Goal: Task Accomplishment & Management: Use online tool/utility

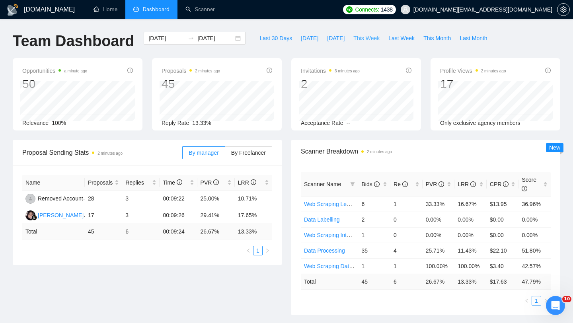
click at [368, 41] on span "This Week" at bounding box center [366, 38] width 26 height 9
type input "2025-09-08"
type input "2025-09-14"
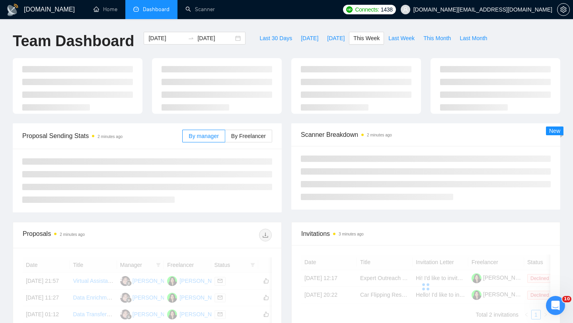
click at [399, 46] on div "Last 30 Days Today Yesterday This Week Last Week This Month Last Month" at bounding box center [373, 45] width 246 height 26
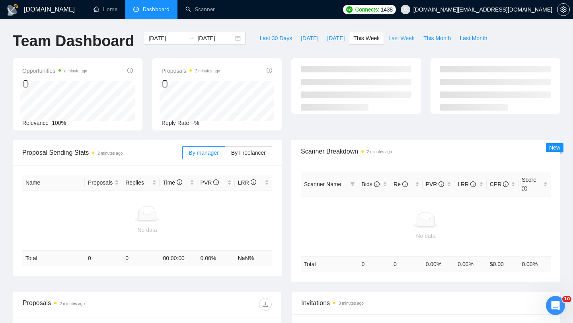
click at [399, 43] on button "Last Week" at bounding box center [401, 38] width 35 height 13
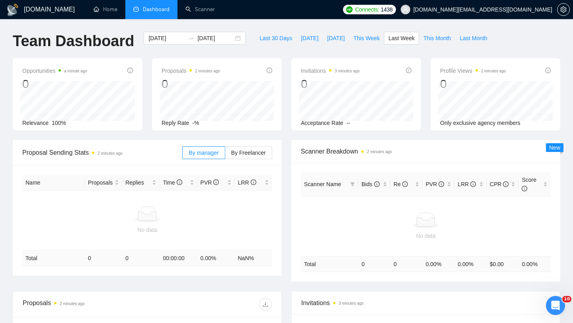
type input "2025-09-01"
type input "2025-09-07"
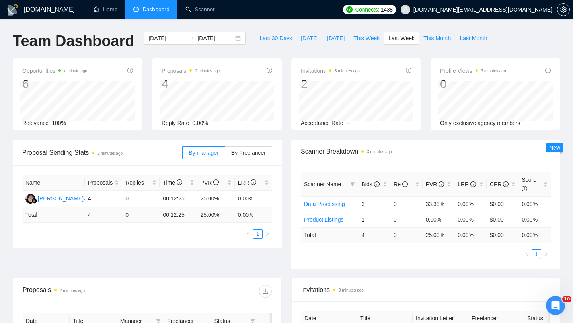
click at [339, 10] on ul "Home Dashboard Scanner" at bounding box center [211, 9] width 256 height 19
click at [328, 218] on link "Product Listings" at bounding box center [324, 219] width 40 height 6
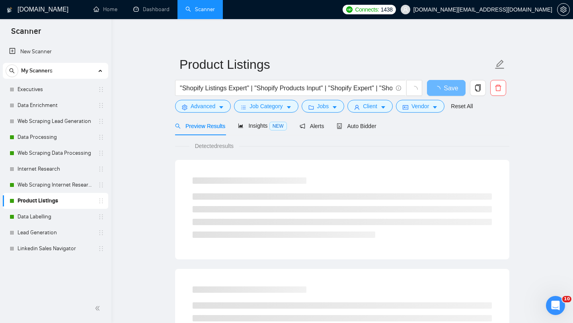
click at [337, 132] on div "Preview Results Insights NEW Alerts Auto Bidder" at bounding box center [275, 126] width 201 height 19
click at [338, 132] on div "Preview Results Insights NEW Alerts Auto Bidder" at bounding box center [275, 126] width 201 height 19
click at [345, 130] on div "Auto Bidder" at bounding box center [355, 126] width 39 height 9
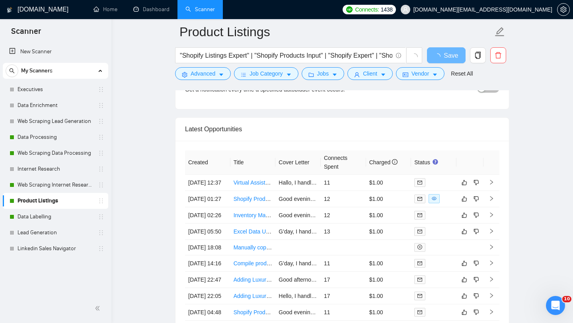
scroll to position [1912, 0]
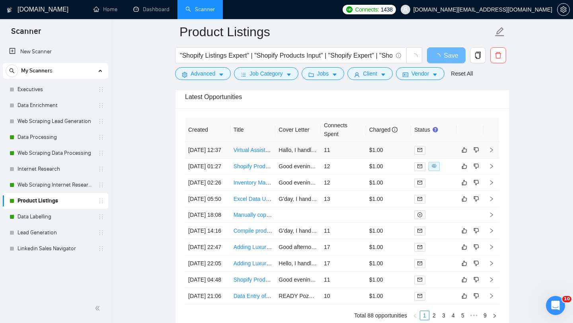
click at [261, 158] on td "Virtual Assistant (VA) With Ecommerce Experience Needed" at bounding box center [252, 150] width 45 height 16
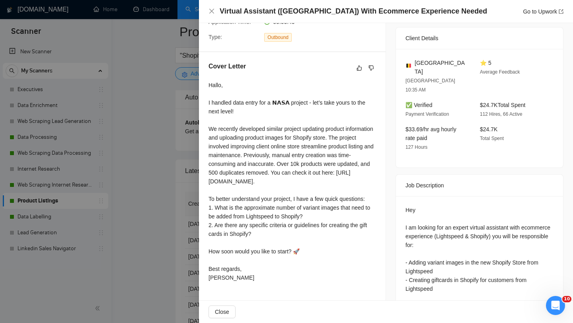
scroll to position [173, 0]
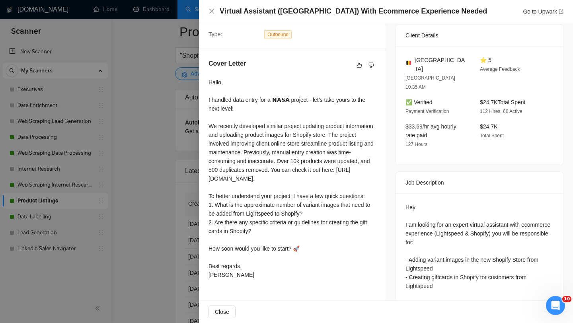
click at [148, 237] on div at bounding box center [286, 161] width 573 height 323
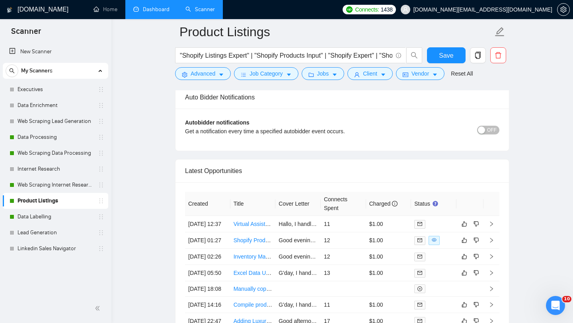
click at [157, 13] on link "Dashboard" at bounding box center [151, 9] width 36 height 7
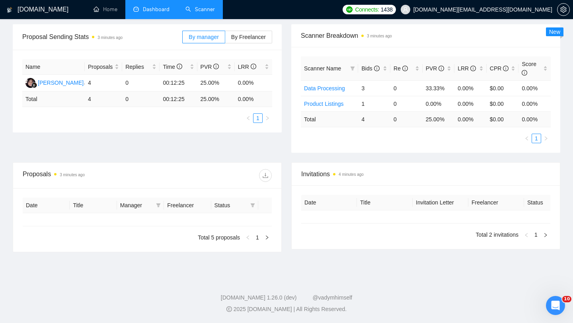
type input "2025-08-09"
type input "2025-09-08"
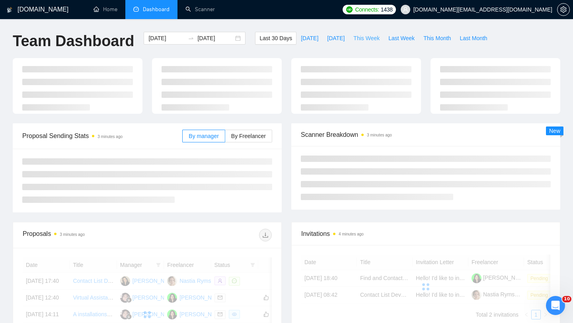
click at [368, 42] on span "This Week" at bounding box center [366, 38] width 26 height 9
type input "2025-09-08"
type input "2025-09-14"
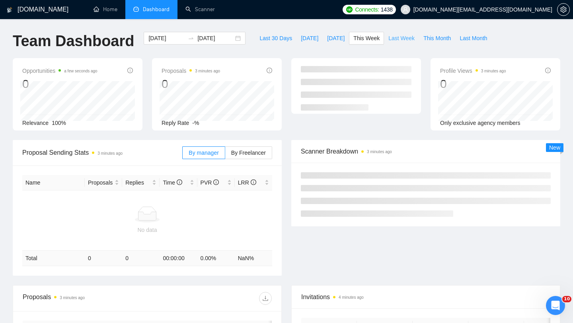
click at [401, 41] on span "Last Week" at bounding box center [401, 38] width 26 height 9
type input "2025-09-01"
type input "2025-09-07"
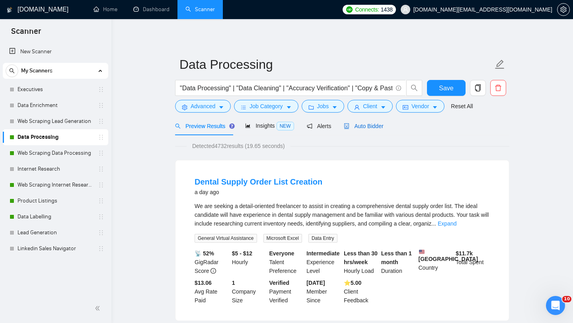
click at [368, 124] on span "Auto Bidder" at bounding box center [363, 126] width 39 height 6
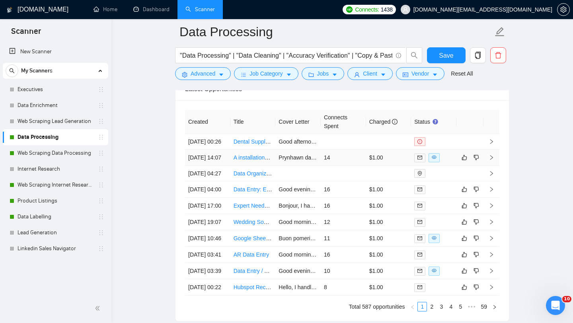
scroll to position [1995, 0]
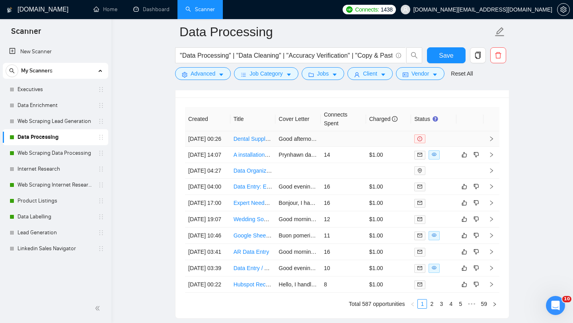
click at [249, 147] on td "Dental Supply Order List Creation" at bounding box center [252, 139] width 45 height 16
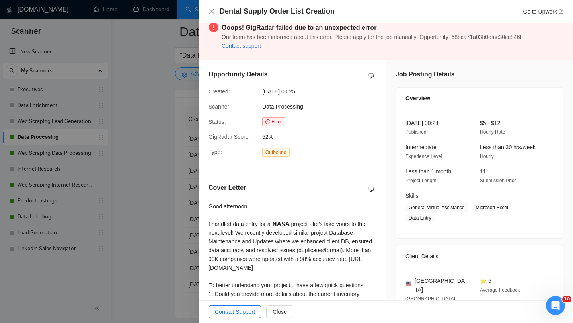
scroll to position [12, 0]
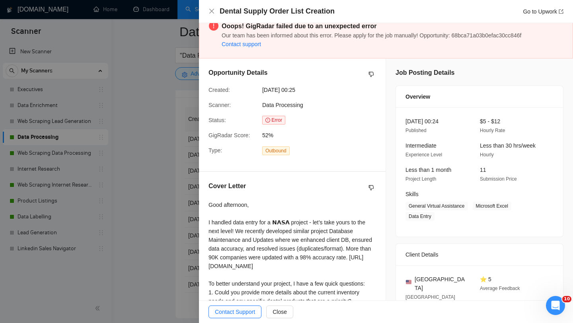
click at [164, 199] on div at bounding box center [286, 161] width 573 height 323
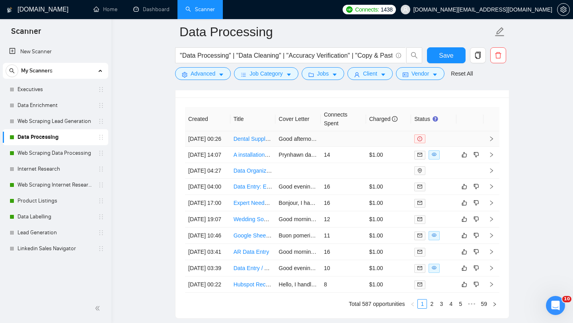
click at [249, 142] on link "Dental Supply Order List Creation" at bounding box center [274, 139] width 83 height 6
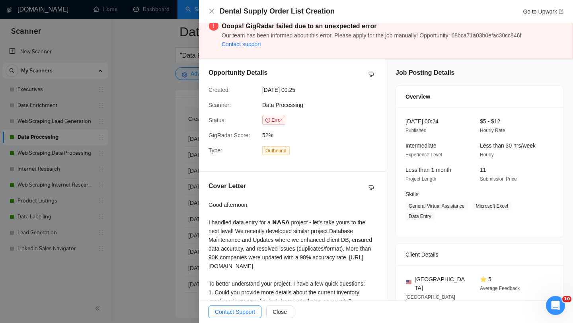
click at [131, 186] on div at bounding box center [286, 161] width 573 height 323
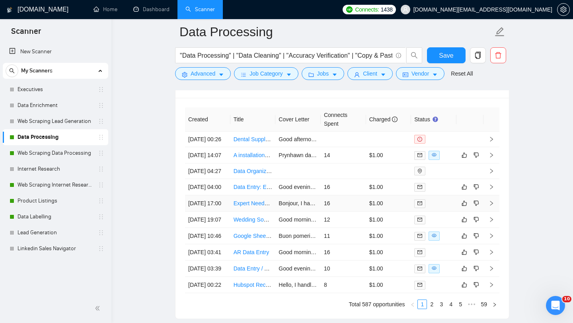
scroll to position [1978, 0]
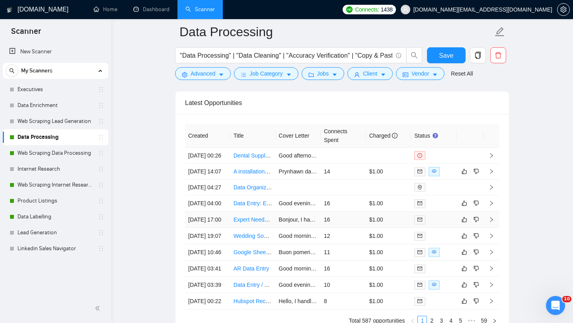
click at [247, 228] on td "Expert Needed for ACC Construction Cloud Uploads" at bounding box center [252, 220] width 45 height 16
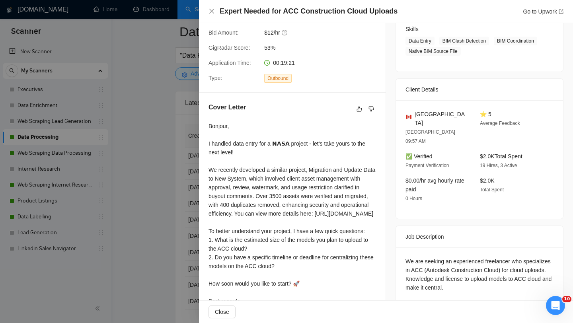
scroll to position [130, 0]
click at [429, 257] on div "We are seeking an experienced freelancer who specializes in ACC (Autodesk Const…" at bounding box center [479, 273] width 148 height 35
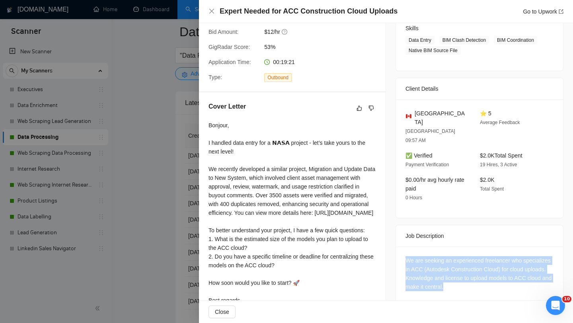
copy div "We are seeking an experienced freelancer who specializes in ACC (Autodesk Const…"
click at [189, 196] on div at bounding box center [286, 161] width 573 height 323
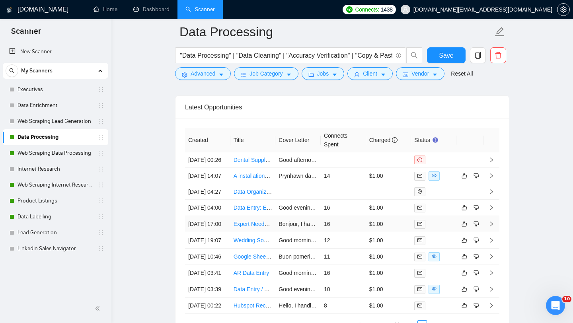
scroll to position [1975, 0]
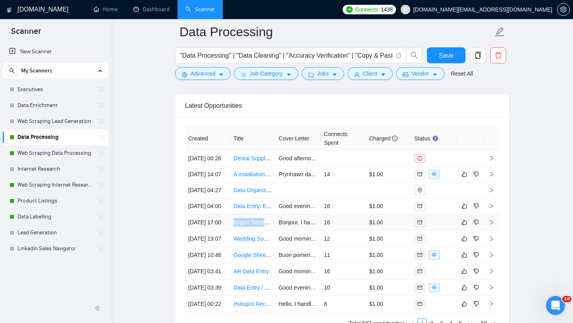
click at [249, 231] on td "Expert Needed for ACC Construction Cloud Uploads" at bounding box center [252, 222] width 45 height 16
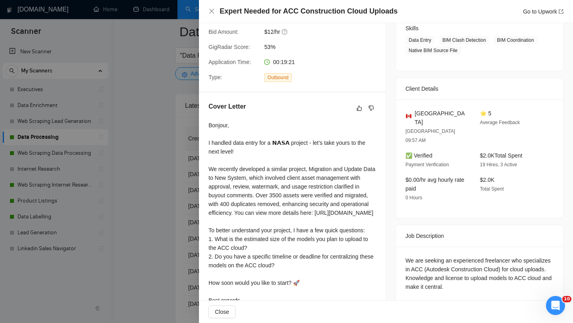
click at [440, 256] on div "We are seeking an experienced freelancer who specializes in ACC (Autodesk Const…" at bounding box center [479, 273] width 148 height 35
drag, startPoint x: 405, startPoint y: 250, endPoint x: 441, endPoint y: 256, distance: 36.6
click at [441, 256] on div "We are seeking an experienced freelancer who specializes in ACC (Autodesk Const…" at bounding box center [479, 273] width 148 height 35
copy div "specializes in ACC (Autodesk Construction Cloud) for cloud uploads"
click at [120, 211] on div at bounding box center [286, 161] width 573 height 323
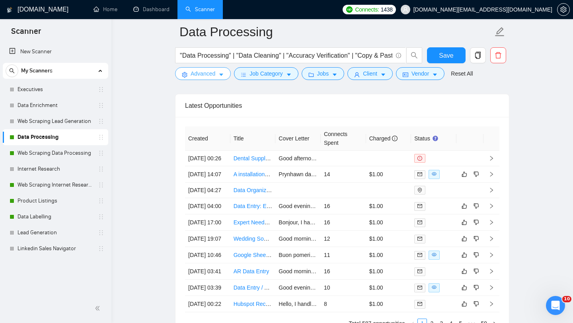
click at [189, 79] on button "Advanced" at bounding box center [203, 73] width 56 height 13
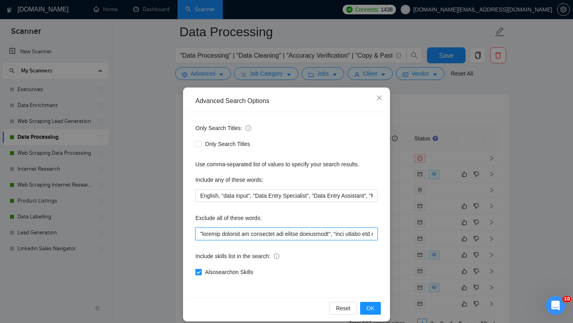
click at [198, 237] on input "text" at bounding box center [286, 233] width 182 height 13
paste input "specializes in ACC (Autodesk Construction Cloud) for cloud uploads"
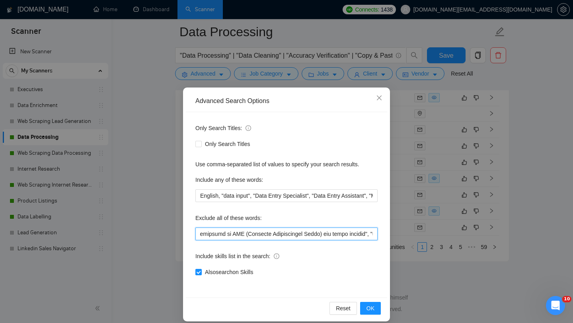
scroll to position [0, 10]
drag, startPoint x: 321, startPoint y: 235, endPoint x: 239, endPoint y: 231, distance: 82.4
click at [239, 231] on input "text" at bounding box center [286, 233] width 182 height 13
click at [290, 234] on input "text" at bounding box center [286, 233] width 182 height 13
paste input "(Autodesk Construction Cloud)"
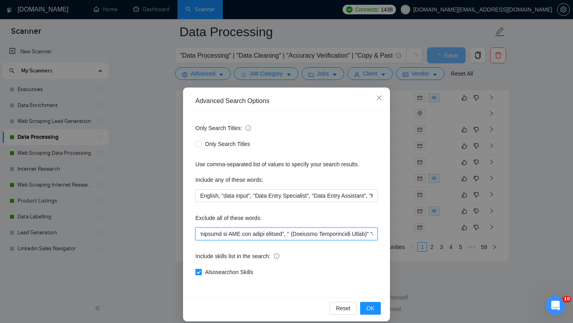
scroll to position [0, 15]
type input ""loremipsumd si AME con adipi elitsed", "Doeiusmo Temporincidi Utlab", "etdolor…"
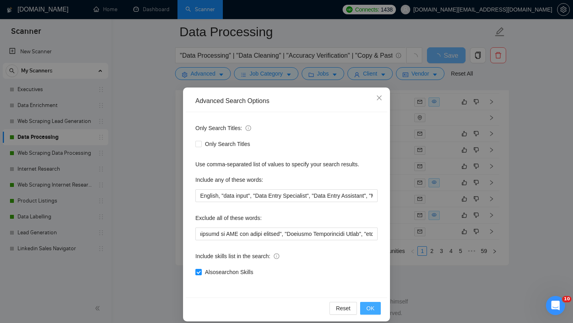
click at [367, 310] on span "OK" at bounding box center [370, 308] width 8 height 9
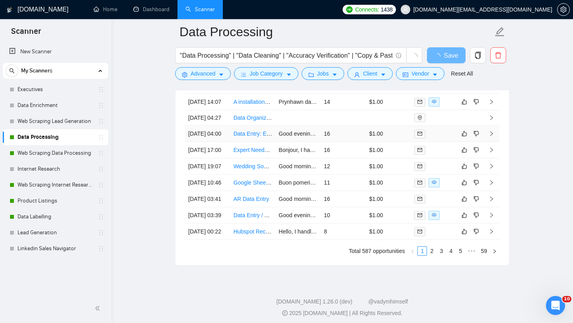
click at [253, 142] on td "Data Entry: Enhance Google Business Profiles" at bounding box center [252, 134] width 45 height 16
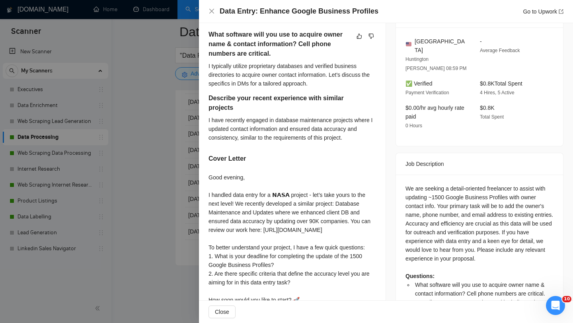
scroll to position [203, 0]
click at [190, 196] on div at bounding box center [286, 161] width 573 height 323
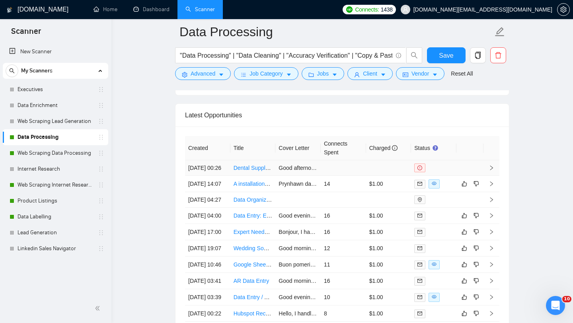
scroll to position [1967, 0]
click at [245, 191] on td "A installations and complaints management sheet" at bounding box center [252, 183] width 45 height 16
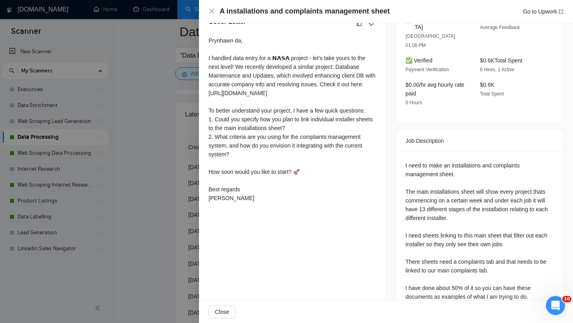
scroll to position [216, 0]
click at [178, 217] on div at bounding box center [286, 161] width 573 height 323
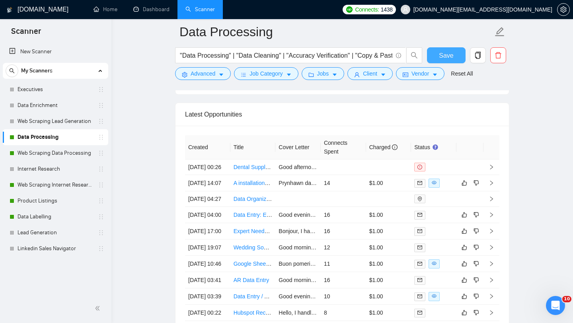
click at [447, 54] on span "Save" at bounding box center [446, 56] width 14 height 10
click at [266, 175] on td "Dental Supply Order List Creation" at bounding box center [252, 167] width 45 height 16
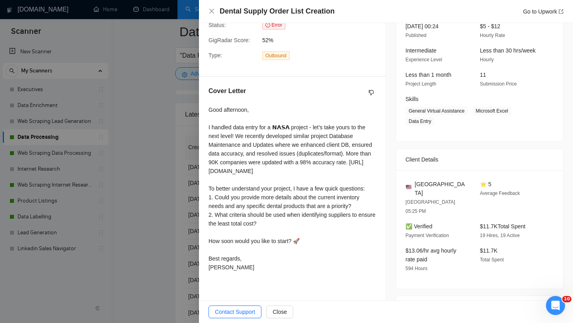
scroll to position [128, 0]
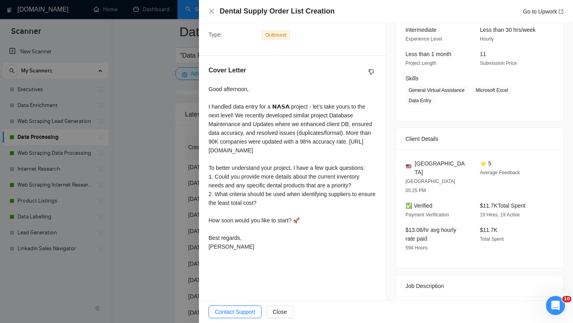
drag, startPoint x: 210, startPoint y: 92, endPoint x: 297, endPoint y: 262, distance: 190.8
click at [297, 251] on div "Good afternoon, I handled data entry for a 𝗡𝗔𝗦𝗔 project - let’s take yours to t…" at bounding box center [291, 168] width 167 height 166
copy div "Good afternoon, I handled data entry for a 𝗡𝗔𝗦𝗔 project - let’s take yours to t…"
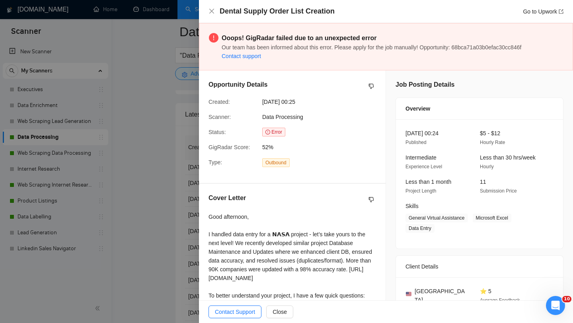
scroll to position [80, 0]
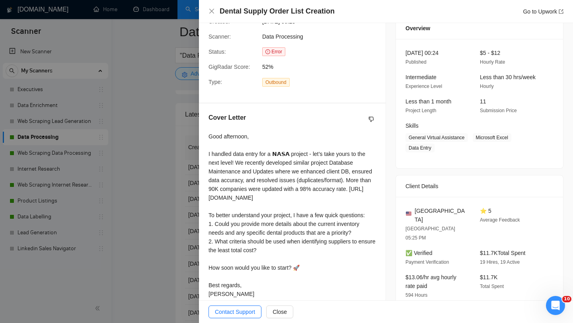
click at [255, 10] on h4 "Dental Supply Order List Creation" at bounding box center [277, 11] width 115 height 10
copy h4 "Dental Supply Order List Creation"
click at [168, 128] on div at bounding box center [286, 161] width 573 height 323
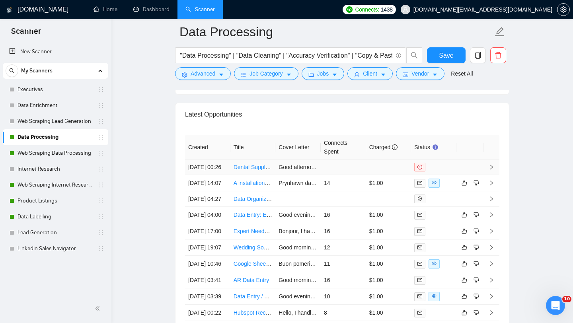
click at [246, 170] on link "Dental Supply Order List Creation" at bounding box center [274, 167] width 83 height 6
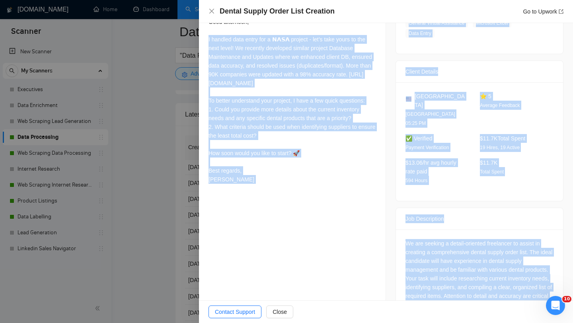
scroll to position [260, 0]
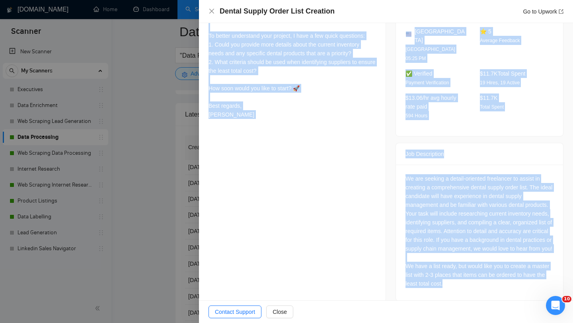
drag, startPoint x: 207, startPoint y: 152, endPoint x: 243, endPoint y: 134, distance: 40.4
click at [243, 132] on div "Cover Letter Good afternoon, I handled data entry for a 𝗡𝗔𝗦𝗔 project - let’s ta…" at bounding box center [292, 28] width 187 height 208
copy div "I handled data entry for a 𝗡𝗔𝗦𝗔 project - let’s take yours to the next level! W…"
click at [123, 107] on div at bounding box center [286, 161] width 573 height 323
